Goal: Transaction & Acquisition: Subscribe to service/newsletter

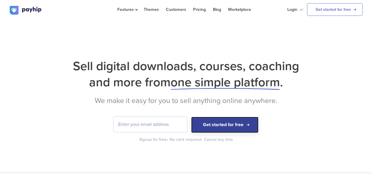
click at [246, 125] on button "Get started for free" at bounding box center [224, 125] width 67 height 16
click at [240, 131] on button "Get started for free" at bounding box center [224, 125] width 67 height 16
